Goal: Task Accomplishment & Management: Manage account settings

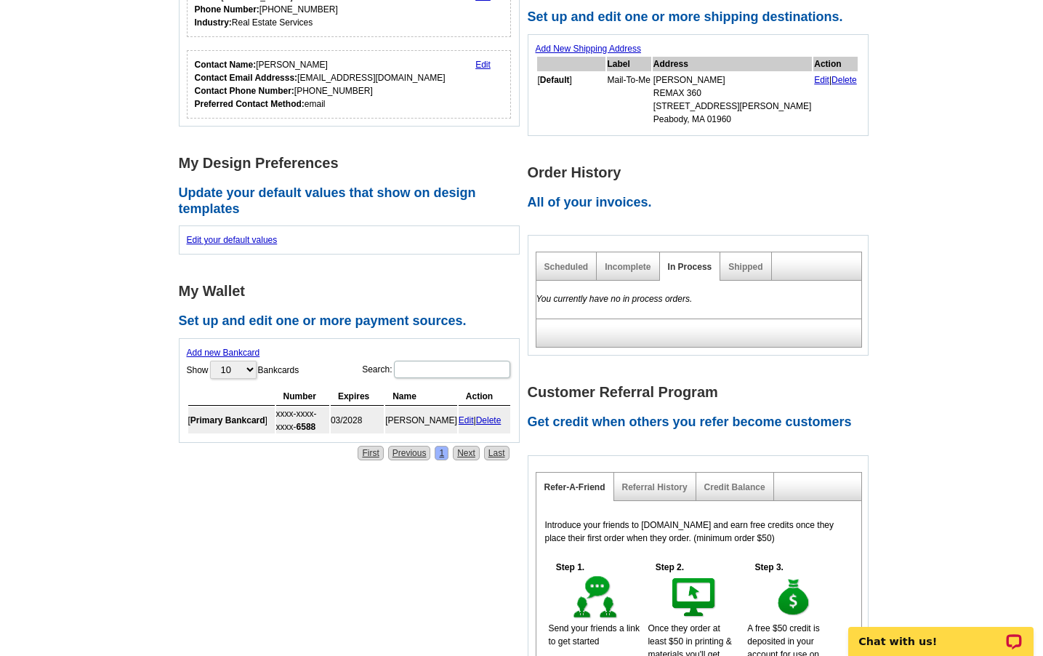
scroll to position [379, 0]
click at [466, 414] on link "Edit" at bounding box center [466, 419] width 15 height 10
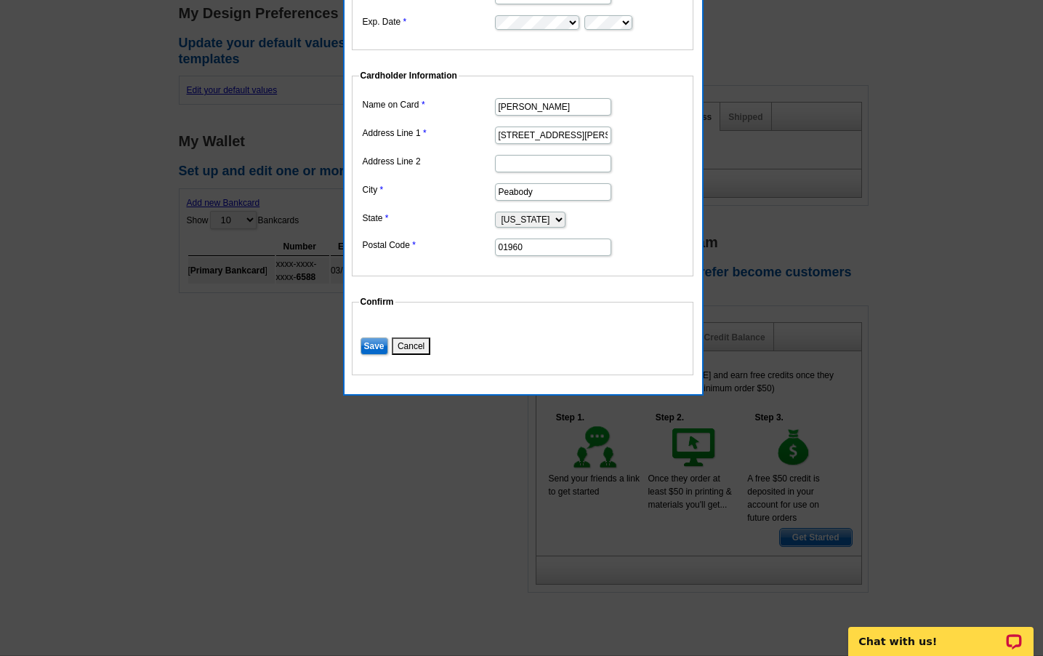
scroll to position [529, 0]
click at [378, 341] on input "Save" at bounding box center [375, 344] width 28 height 17
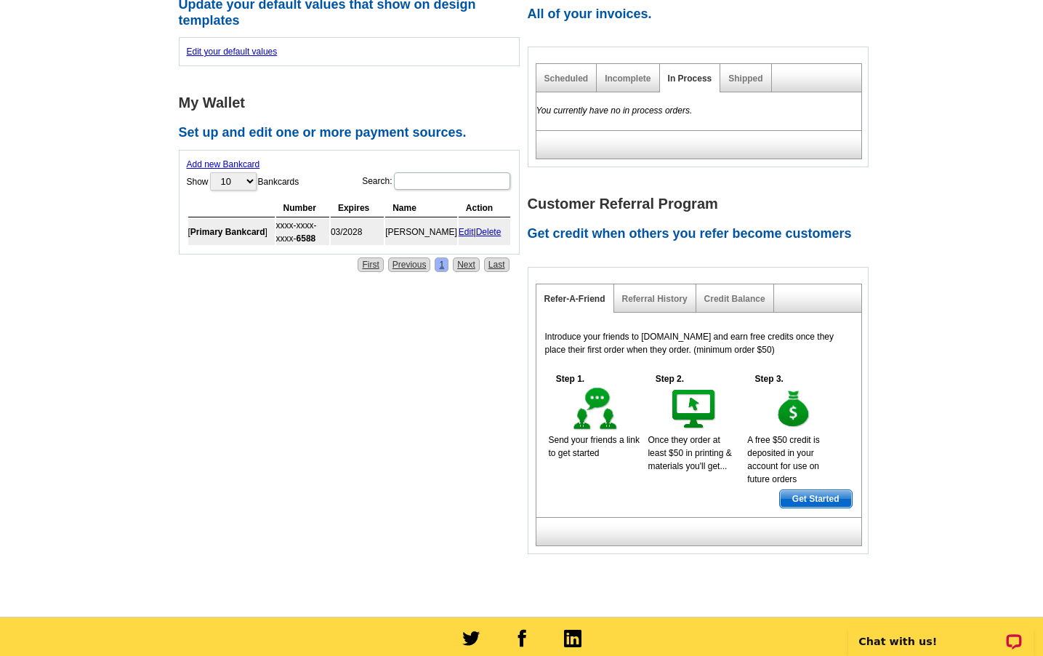
scroll to position [452, 0]
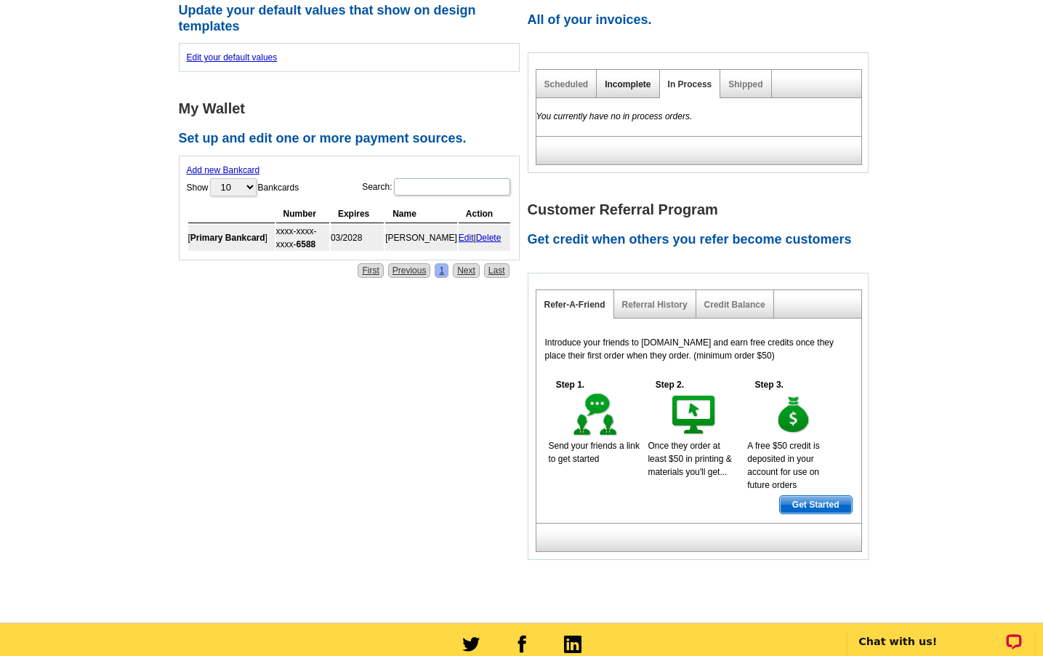
click at [626, 81] on link "Incomplete" at bounding box center [628, 84] width 46 height 10
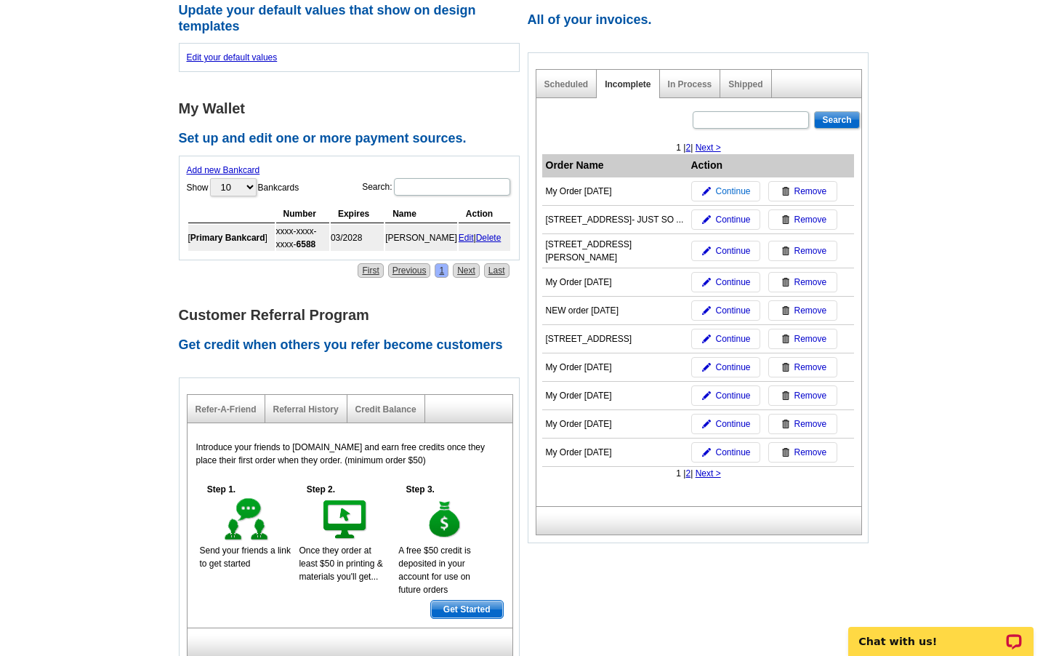
click at [750, 190] on span "Continue" at bounding box center [733, 191] width 35 height 13
click at [706, 187] on img at bounding box center [706, 191] width 9 height 9
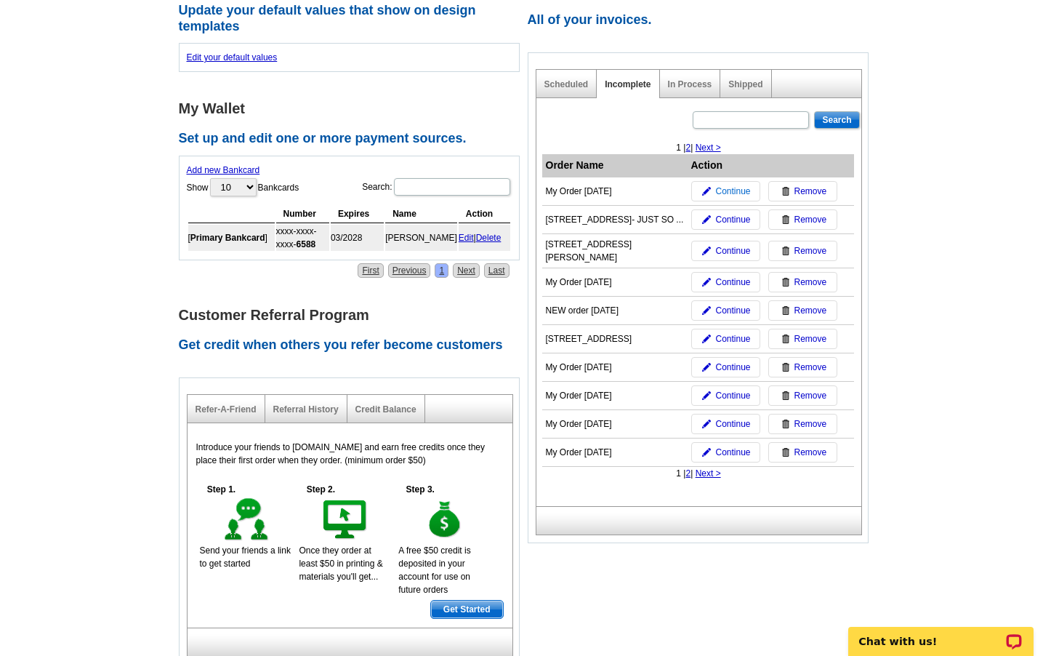
click at [706, 187] on img at bounding box center [706, 191] width 9 height 9
